Goal: Share content

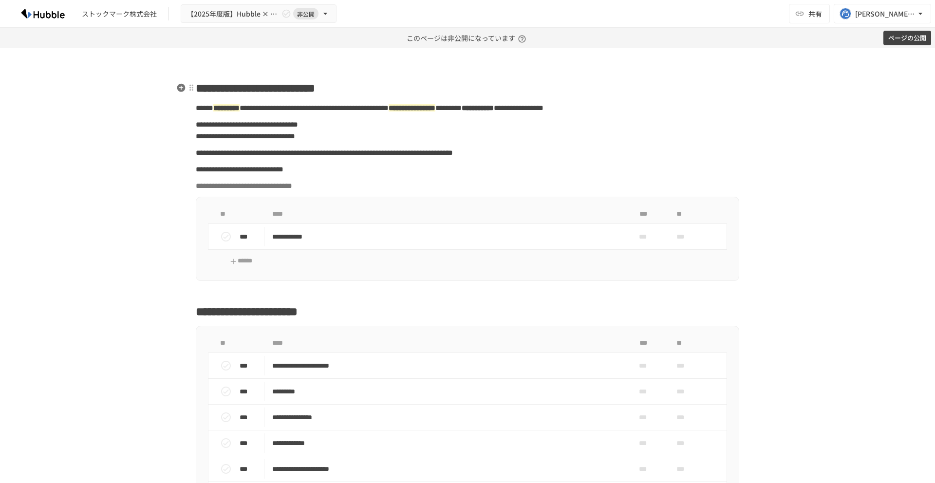
click at [288, 88] on span "**********" at bounding box center [255, 88] width 119 height 12
paste div
drag, startPoint x: 329, startPoint y: 193, endPoint x: 278, endPoint y: 192, distance: 50.7
click at [277, 173] on span "**********" at bounding box center [240, 169] width 88 height 7
click at [281, 173] on span "**********" at bounding box center [238, 169] width 85 height 7
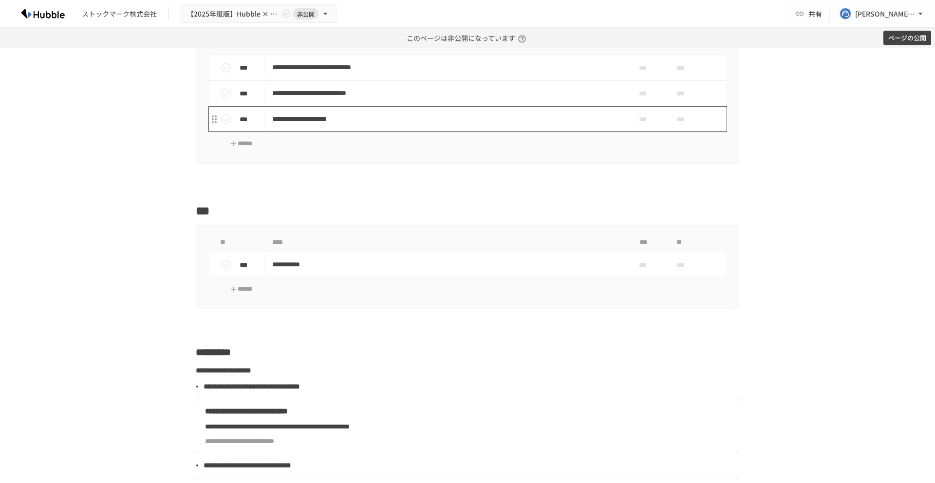
scroll to position [2093, 0]
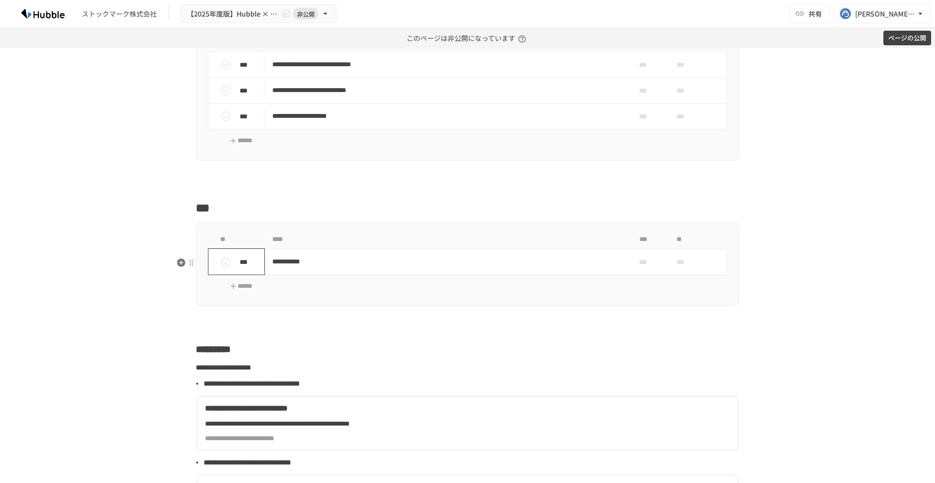
click at [225, 268] on icon "status" at bounding box center [226, 262] width 12 height 12
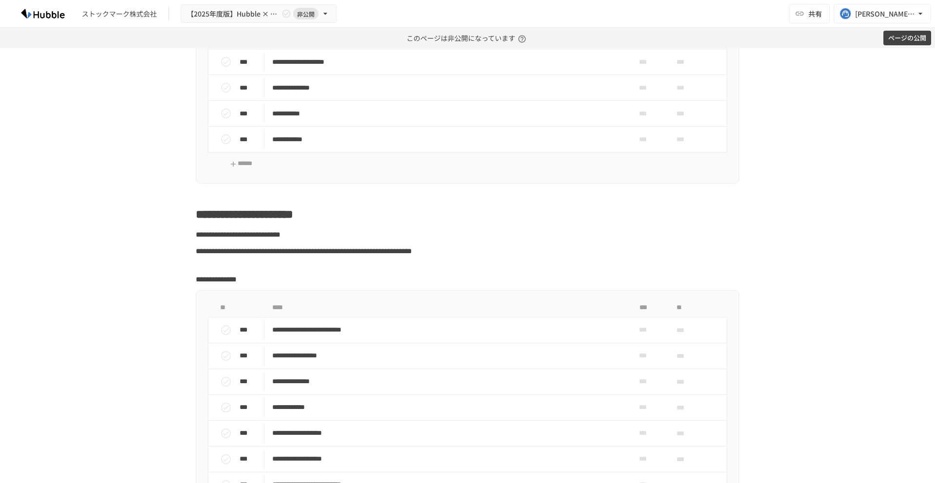
scroll to position [0, 0]
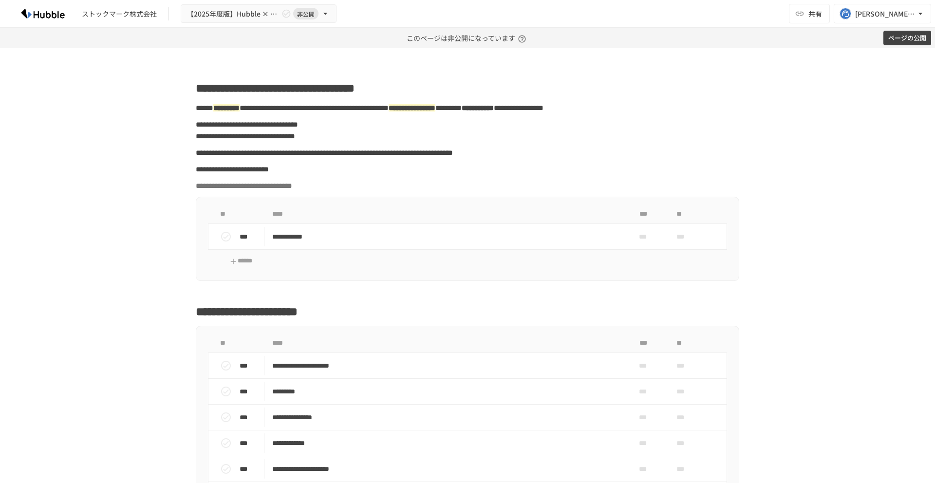
click at [899, 40] on button "ページの公開" at bounding box center [907, 38] width 48 height 15
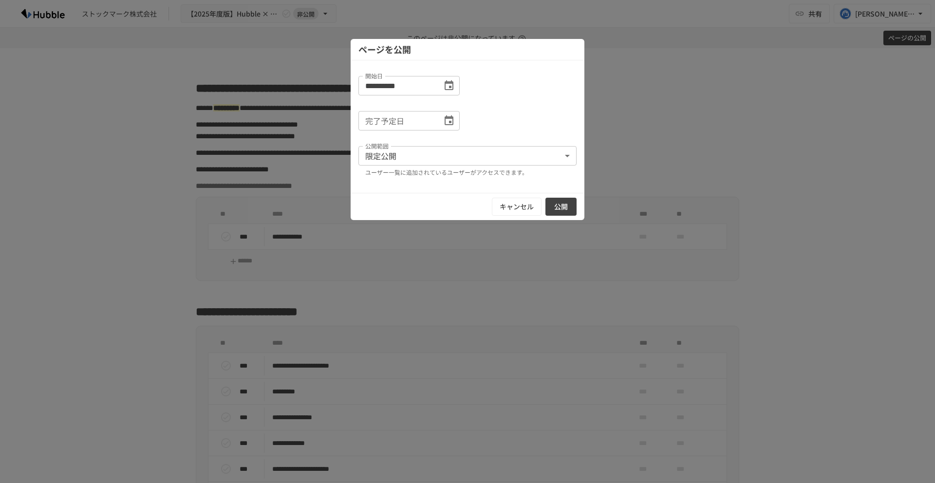
click at [568, 207] on button "公開" at bounding box center [560, 207] width 31 height 18
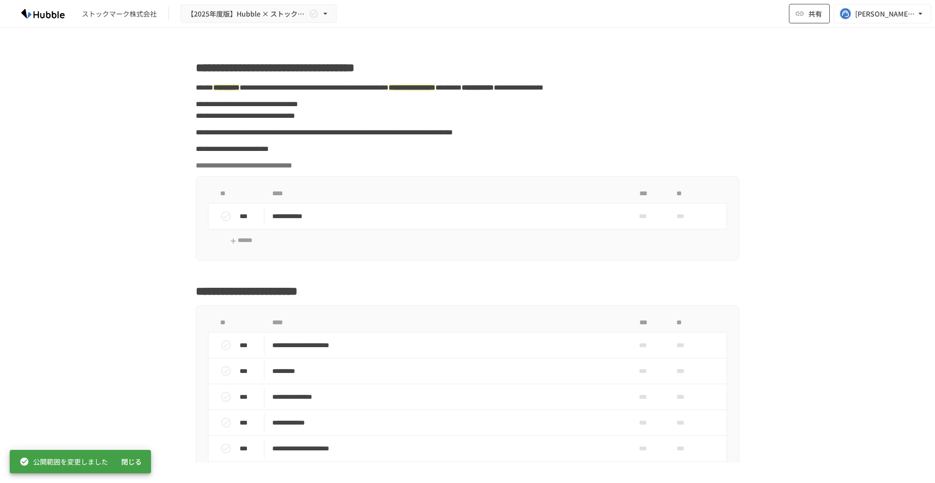
click at [811, 15] on span "共有" at bounding box center [815, 13] width 14 height 11
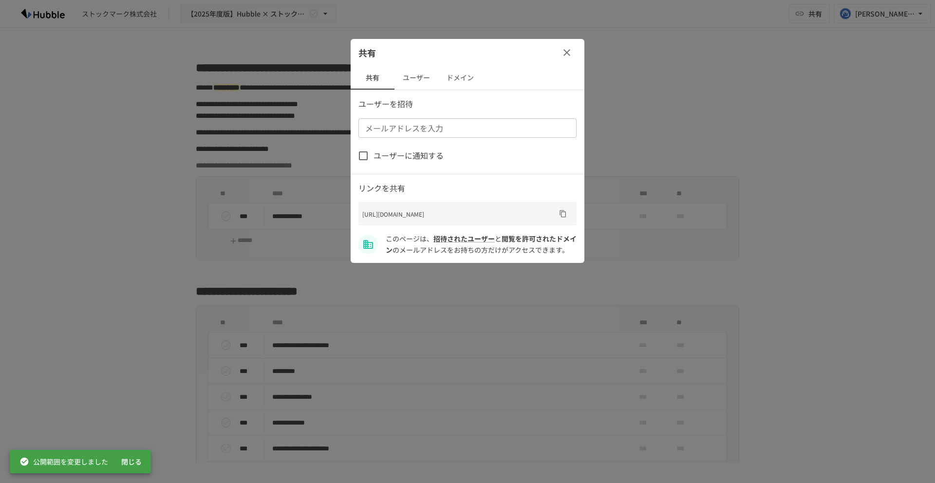
click at [481, 118] on div "メールアドレスを入力" at bounding box center [467, 127] width 218 height 19
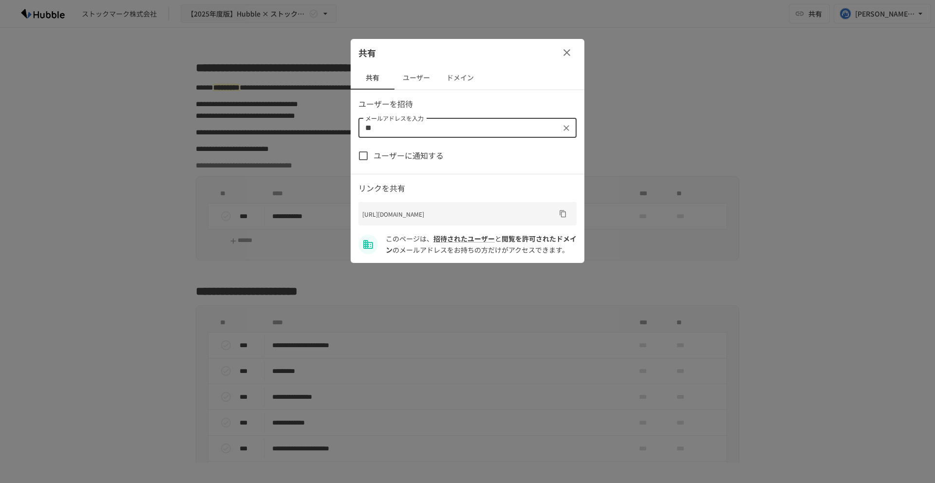
type input "*"
click at [457, 81] on button "ドメイン" at bounding box center [460, 77] width 44 height 23
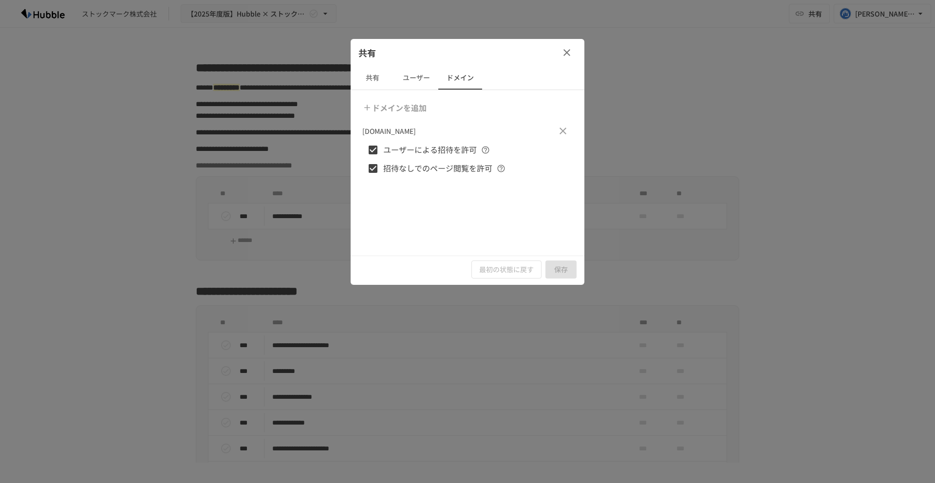
click at [374, 78] on button "共有" at bounding box center [373, 77] width 44 height 23
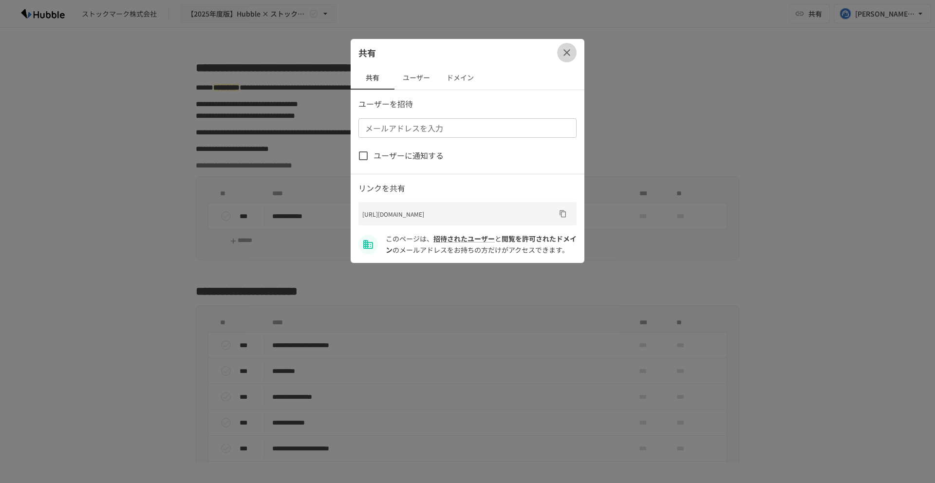
click at [565, 57] on icon "button" at bounding box center [567, 53] width 12 height 12
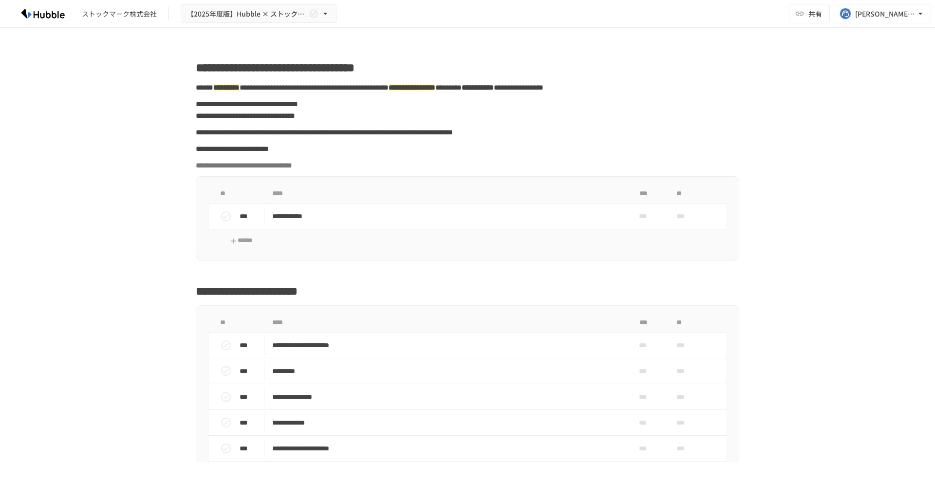
click at [630, 20] on div "ストックマーク株式会社 【[DATE]年度版】Hubble × ストックマーク株式会社様 オンボーディングプロジェクト 共有 [PERSON_NAME][EM…" at bounding box center [467, 14] width 935 height 28
